Goal: Task Accomplishment & Management: Manage account settings

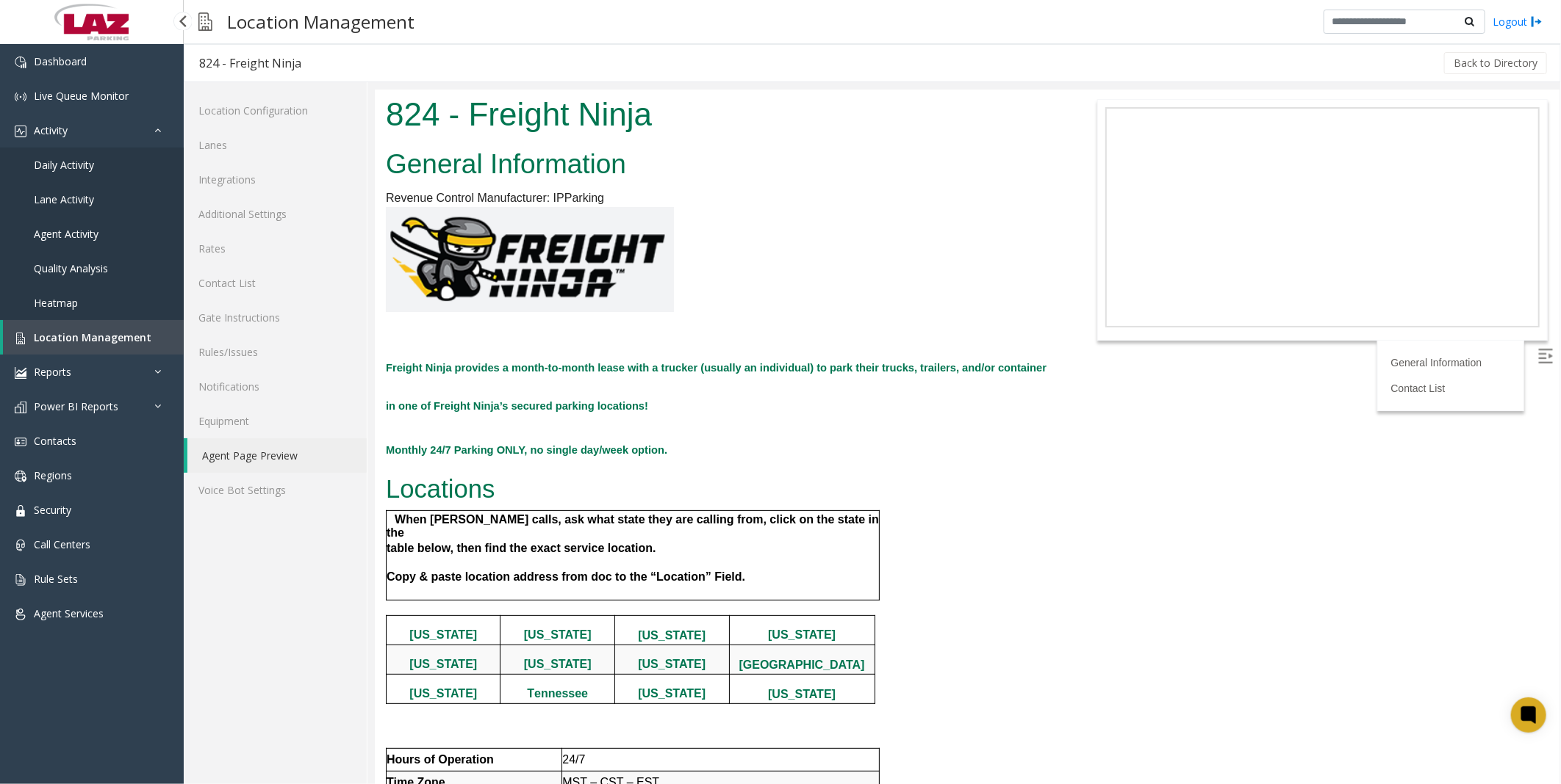
click at [79, 335] on span "Location Management" at bounding box center [92, 337] width 117 height 14
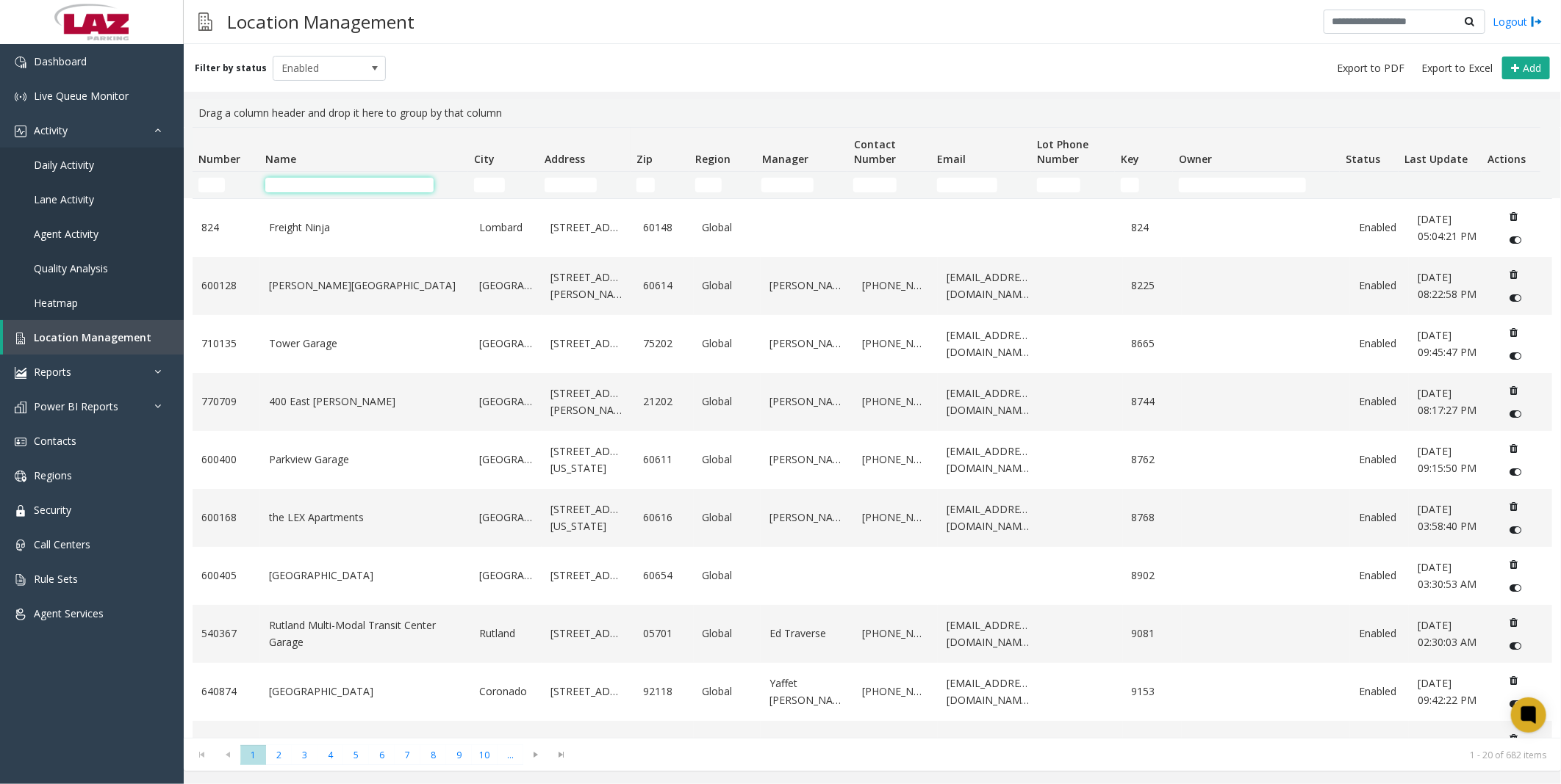
click at [288, 185] on input "Name Filter" at bounding box center [350, 185] width 168 height 15
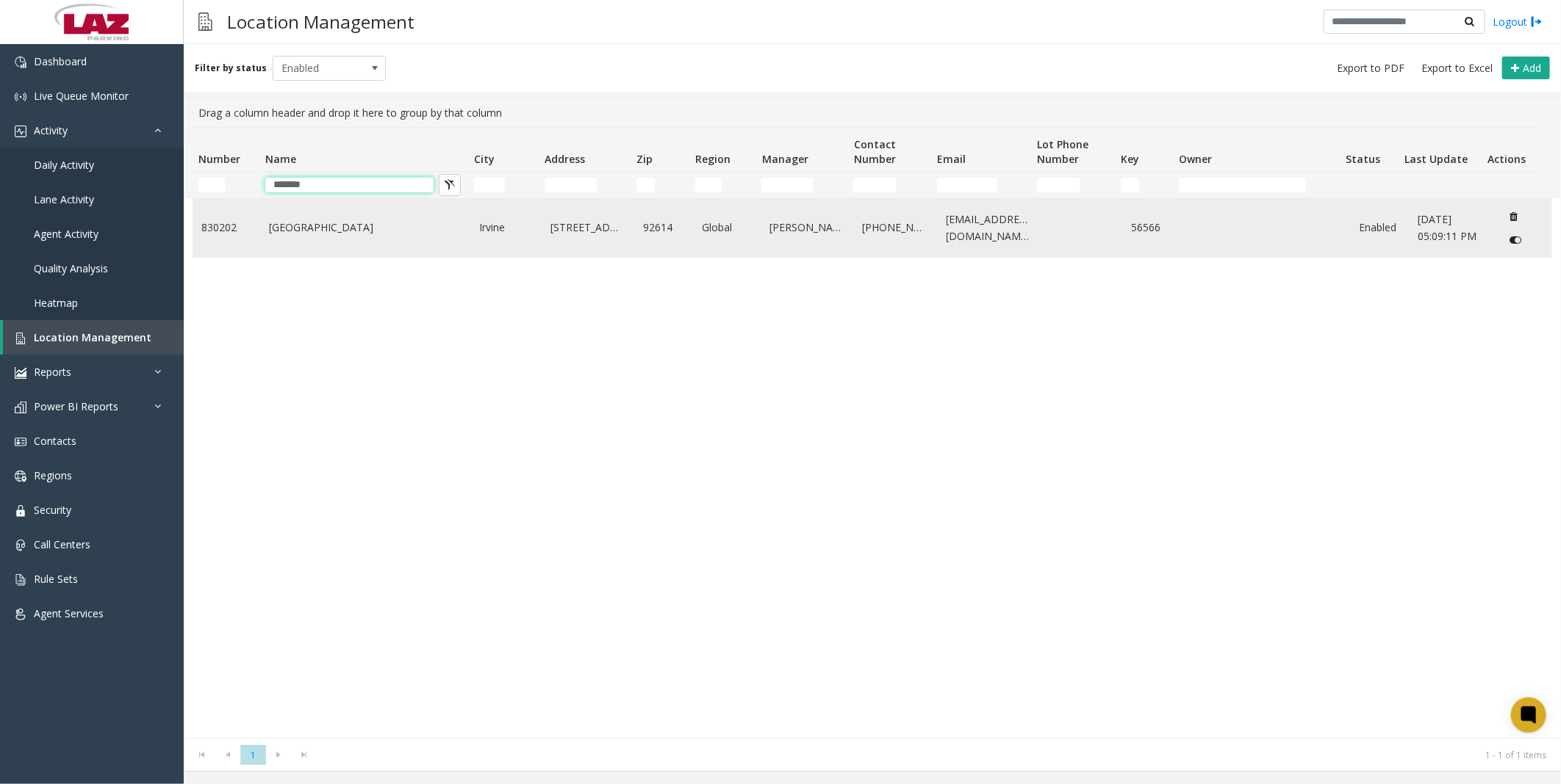
type input "*******"
click at [337, 228] on link "[GEOGRAPHIC_DATA]" at bounding box center [365, 227] width 193 height 16
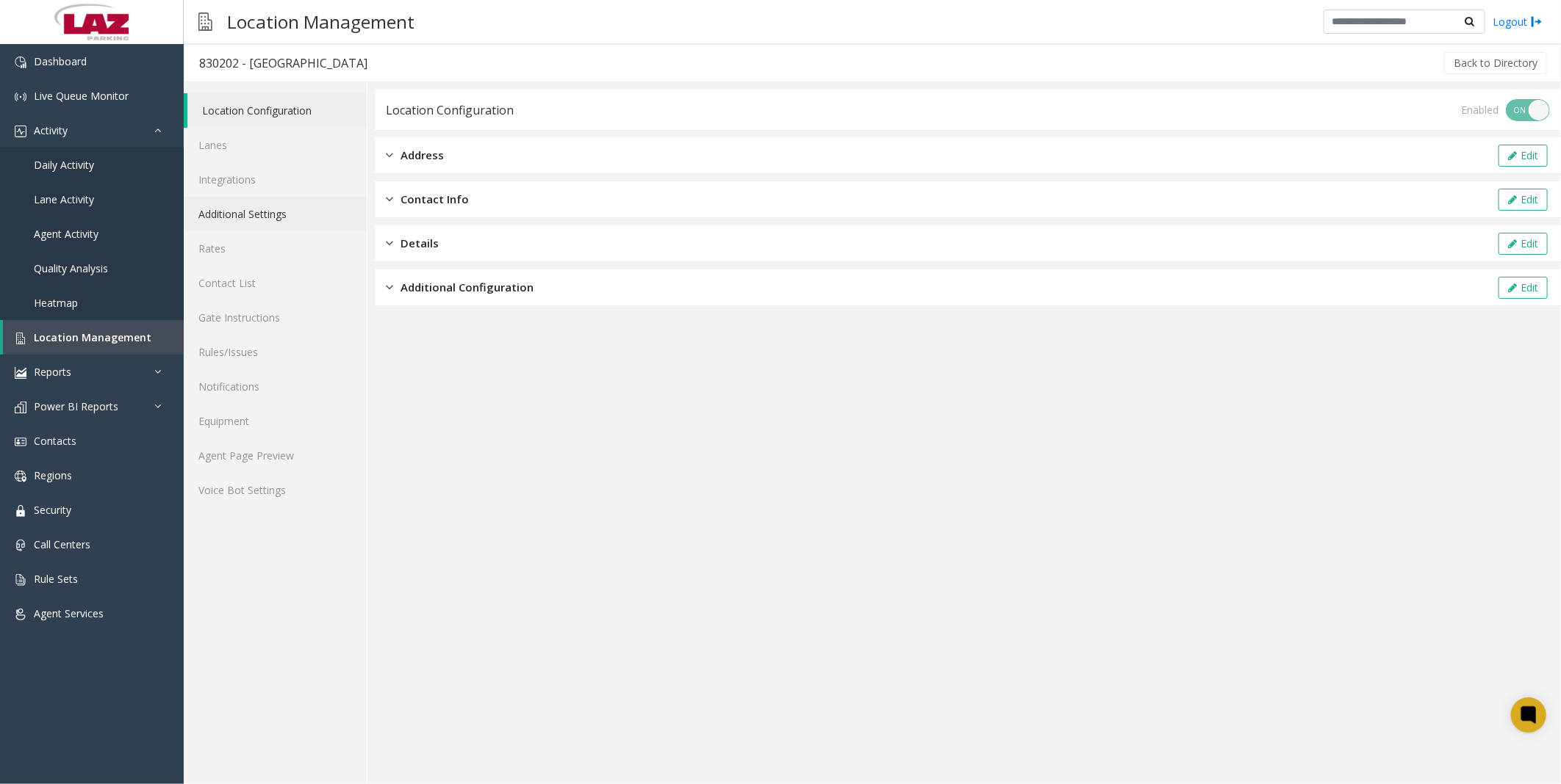
click at [233, 209] on link "Additional Settings" at bounding box center [275, 214] width 183 height 35
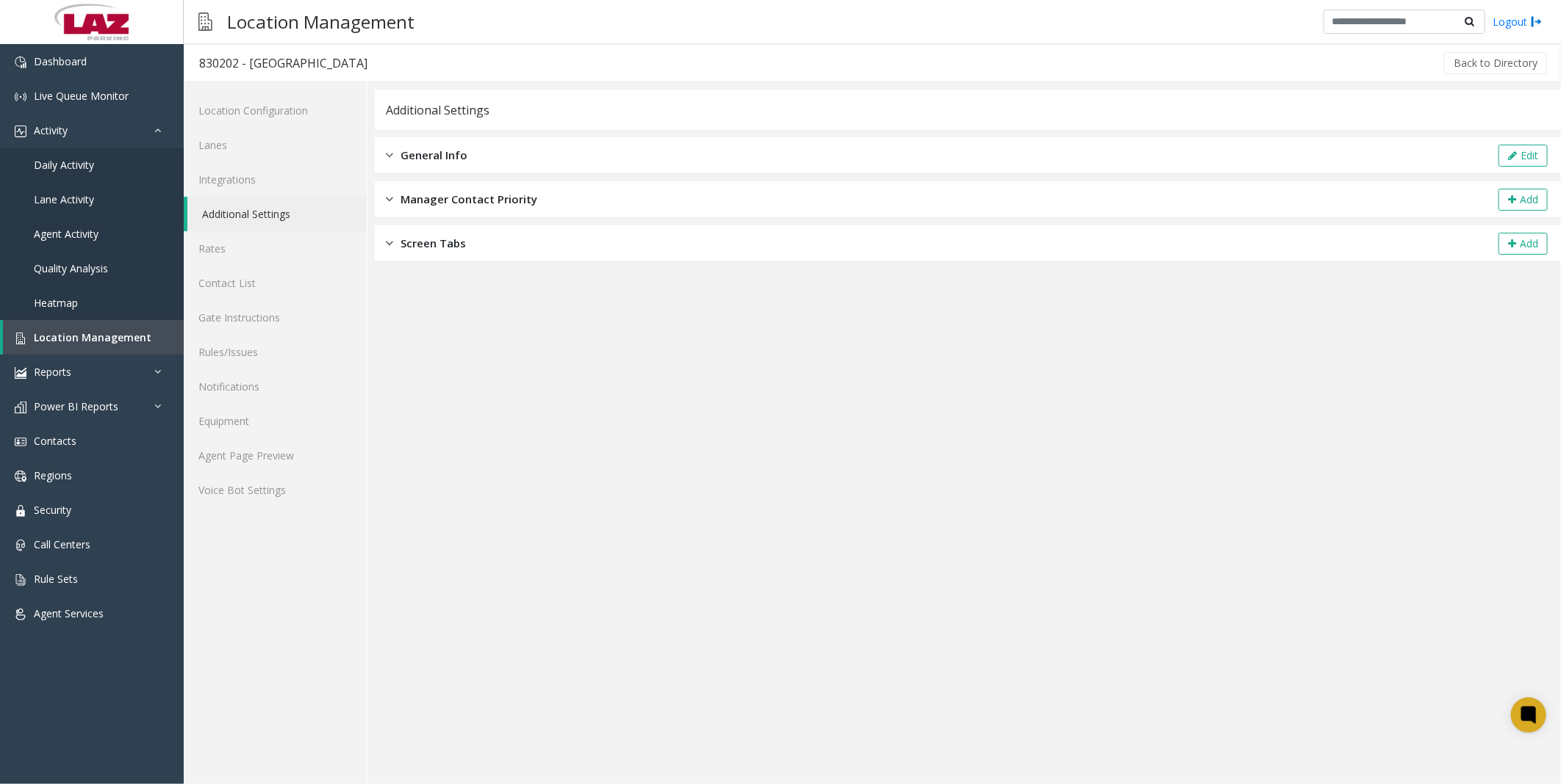
click at [446, 157] on span "General Info" at bounding box center [434, 155] width 67 height 16
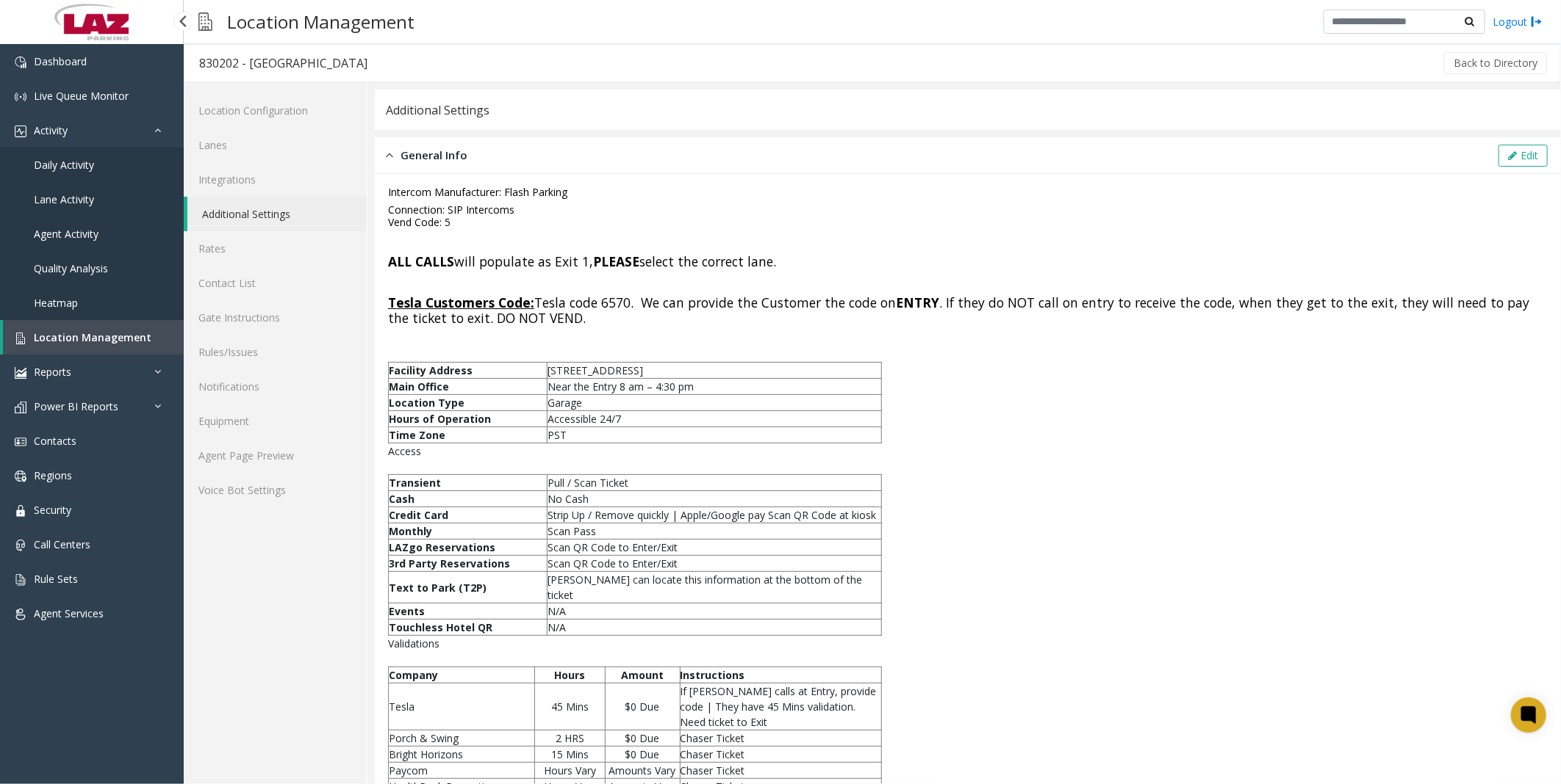
click at [89, 330] on span "Location Management" at bounding box center [92, 337] width 117 height 14
